Goal: Communication & Community: Answer question/provide support

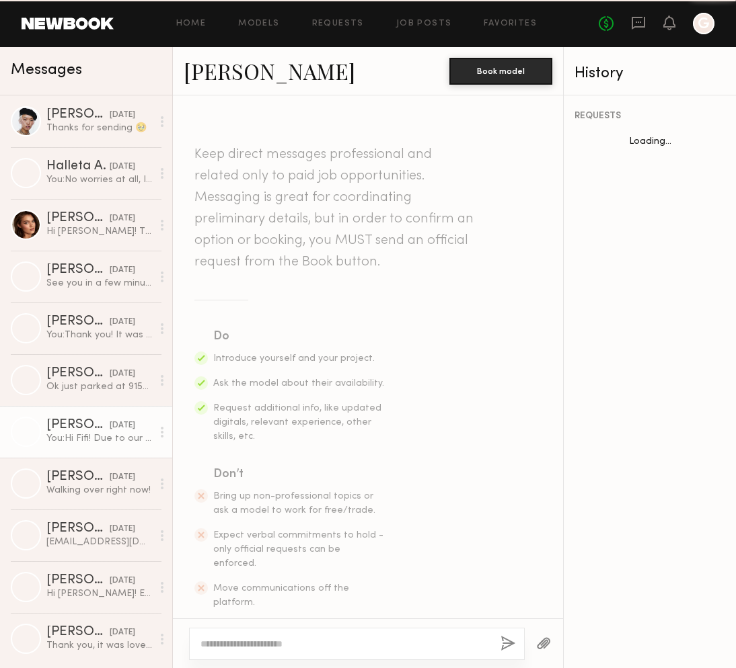
scroll to position [933, 0]
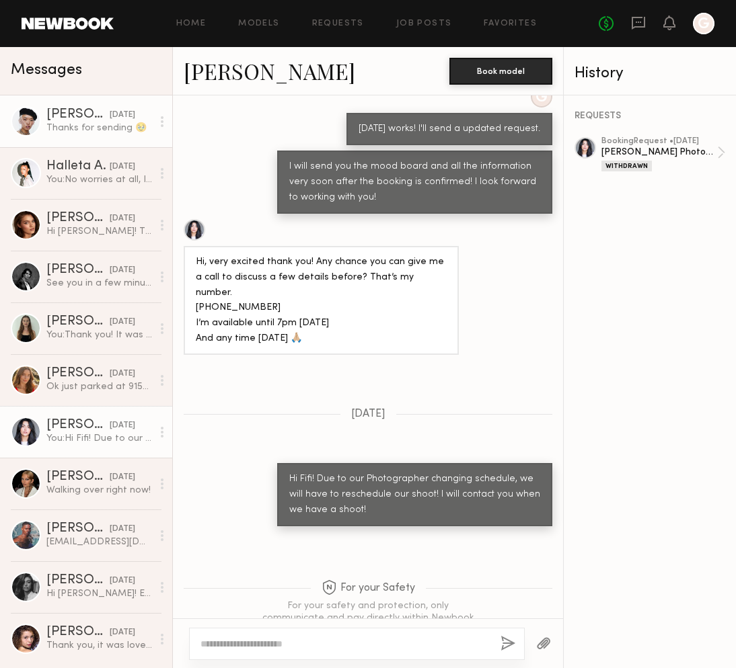
click at [110, 137] on link "[PERSON_NAME] [DATE] Thanks for sending 🥹" at bounding box center [86, 121] width 172 height 52
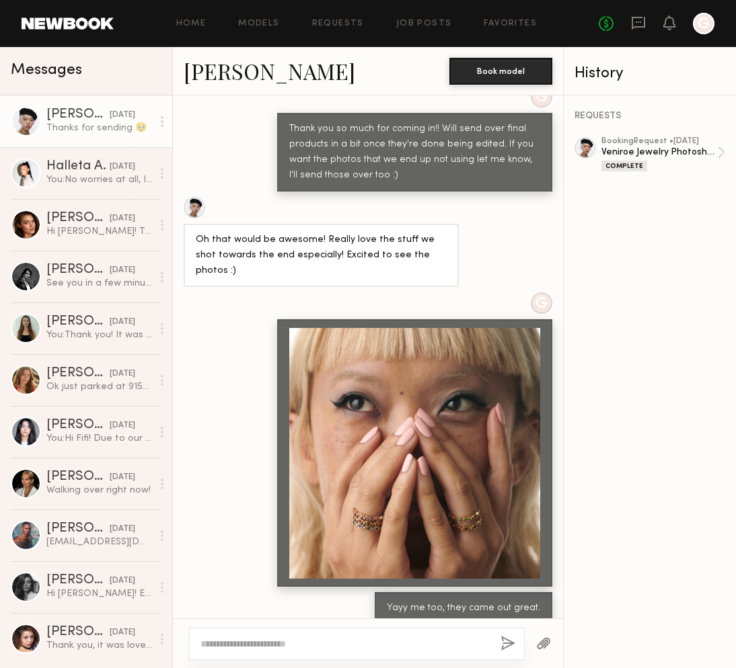
scroll to position [647, 0]
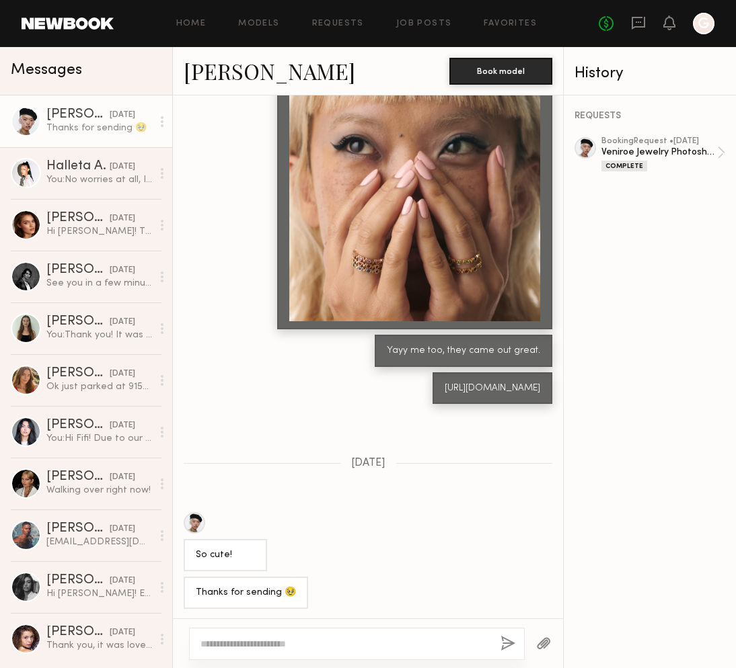
drag, startPoint x: 350, startPoint y: 561, endPoint x: 268, endPoint y: 580, distance: 83.5
click at [350, 561] on div "So cute!" at bounding box center [368, 541] width 390 height 59
click at [268, 589] on div "Thanks for sending 🥹" at bounding box center [246, 593] width 100 height 15
click at [426, 553] on html "Home Models Requests Job Posts Favorites Sign Out No fees up to $5,000 G Messag…" at bounding box center [368, 334] width 736 height 668
